Goal: Task Accomplishment & Management: Manage account settings

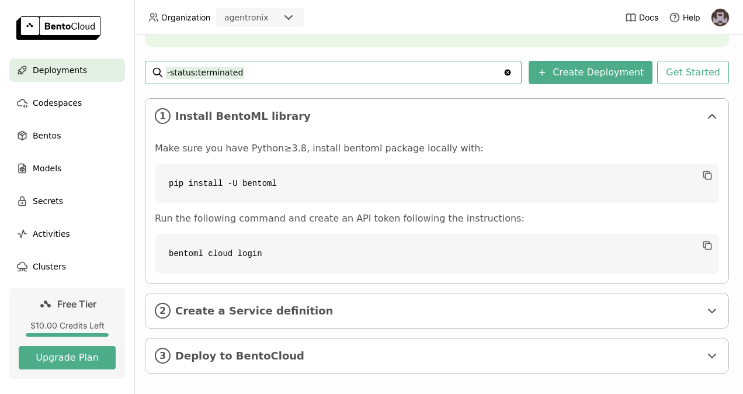
scroll to position [168, 12]
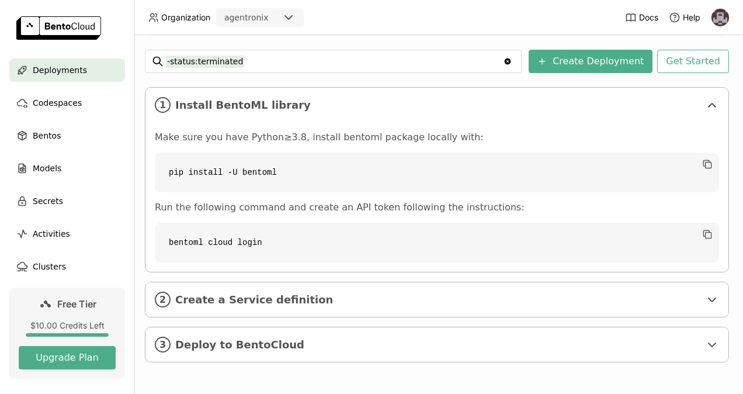
click at [71, 340] on link "Free Tier $10.00 Credits Left Upgrade Plan" at bounding box center [67, 332] width 116 height 91
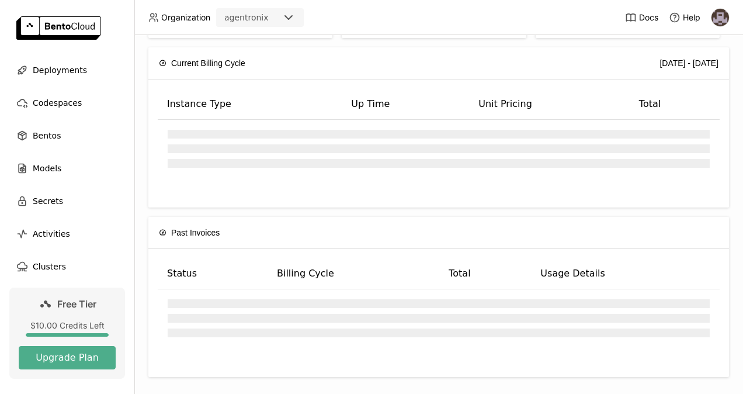
click at [71, 340] on link "Free Tier $10.00 Credits Left Upgrade Plan" at bounding box center [67, 332] width 116 height 91
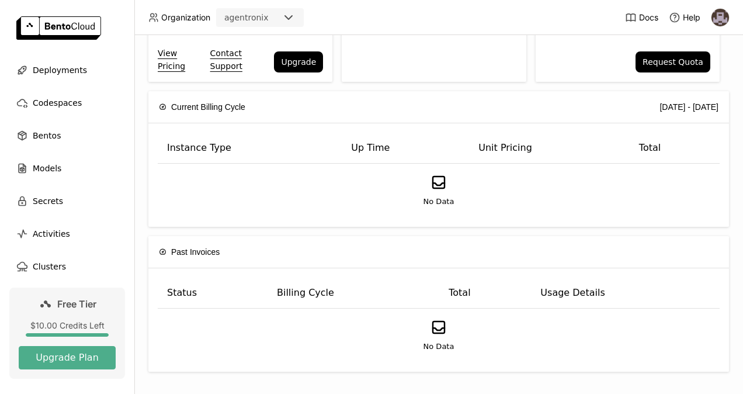
scroll to position [0, 0]
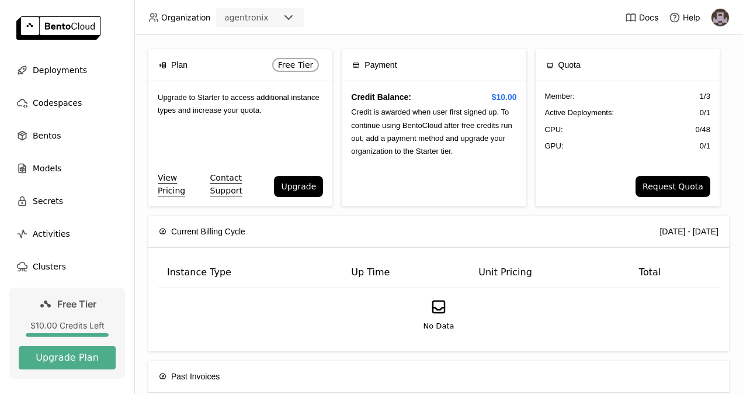
click at [26, 333] on div at bounding box center [67, 335] width 83 height 4
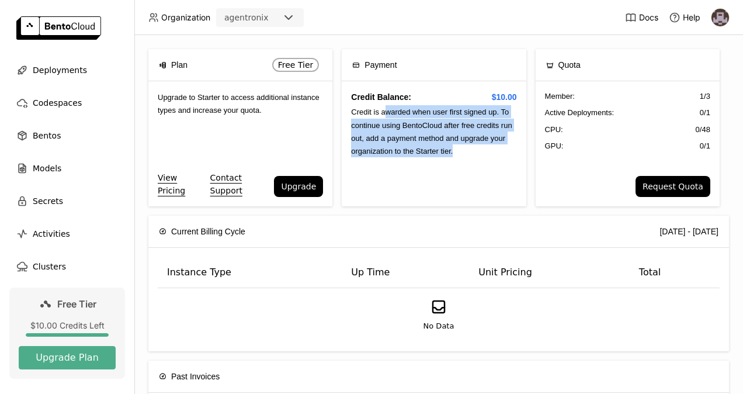
drag, startPoint x: 384, startPoint y: 116, endPoint x: 460, endPoint y: 161, distance: 88.3
click at [460, 161] on div "Credit Balance: $10.00 Credit is awarded when user first signed up. To continue…" at bounding box center [434, 143] width 184 height 125
drag, startPoint x: 460, startPoint y: 161, endPoint x: 455, endPoint y: 197, distance: 36.5
click at [455, 197] on div "Credit Balance: $10.00 Credit is awarded when user first signed up. To continue…" at bounding box center [434, 143] width 184 height 125
click at [409, 145] on span "Credit is awarded when user first signed up. To continue using BentoCloud after…" at bounding box center [431, 132] width 161 height 48
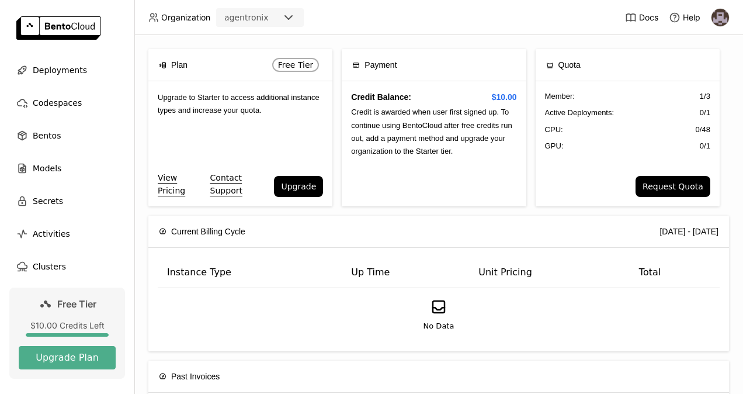
click at [559, 119] on div "Member : 1 / 3 Active Deployments : 0 / 1 CPU: 0 / 48 GPU: 0 / 1" at bounding box center [628, 128] width 184 height 95
drag, startPoint x: 559, startPoint y: 119, endPoint x: 501, endPoint y: 196, distance: 96.4
click at [501, 196] on div "Credit Balance: $10.00 Credit is awarded when user first signed up. To continue…" at bounding box center [434, 143] width 184 height 125
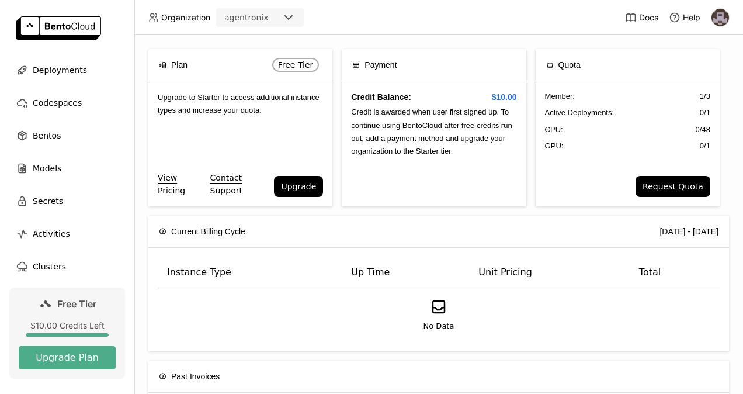
scroll to position [124, 0]
